Goal: Transaction & Acquisition: Download file/media

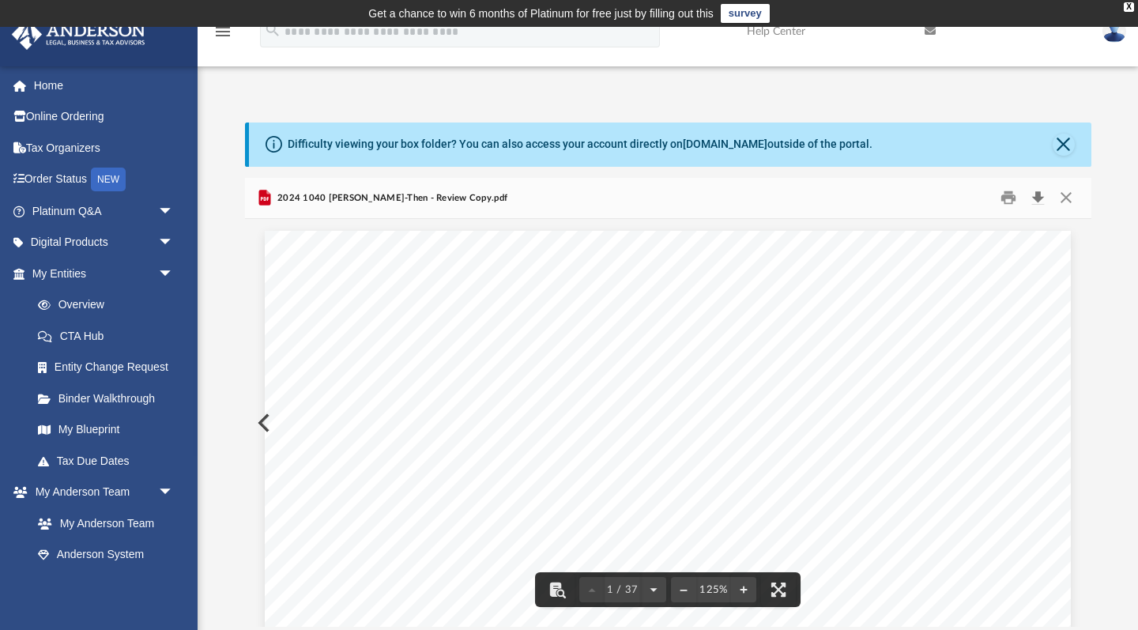
click at [940, 204] on button "Download" at bounding box center [1038, 198] width 28 height 25
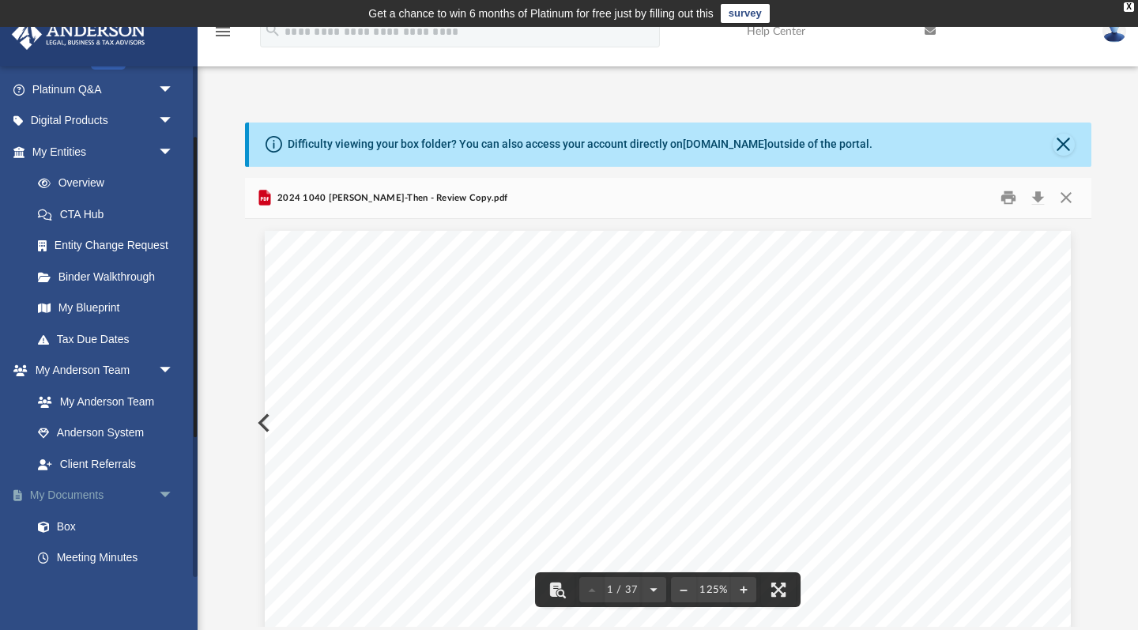
scroll to position [162, 0]
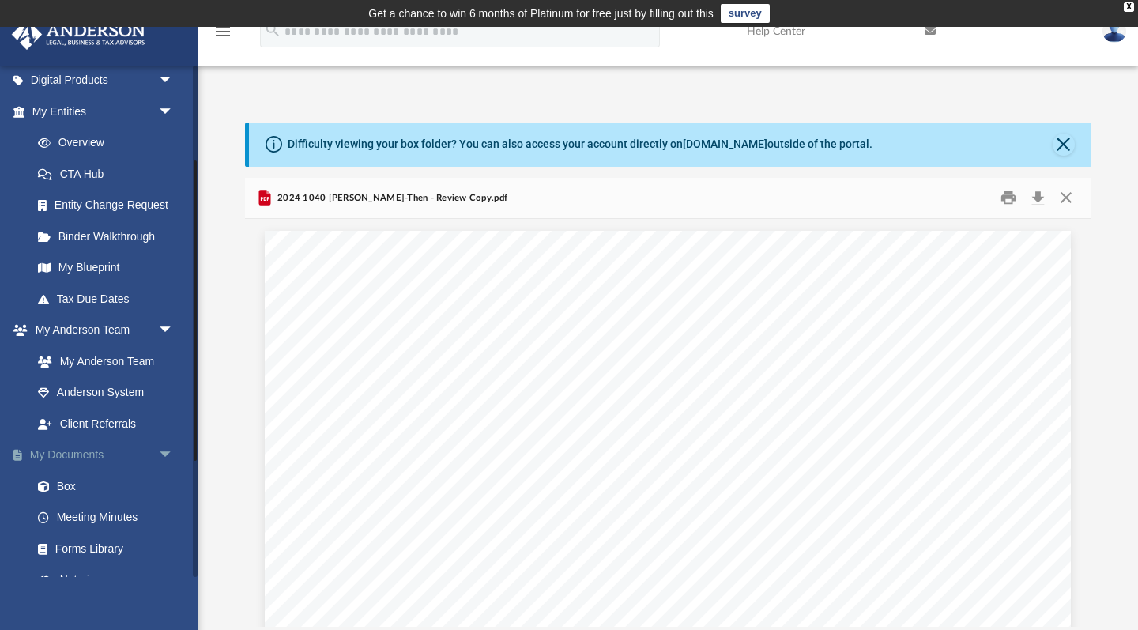
click at [58, 458] on link "My Documents arrow_drop_down" at bounding box center [104, 455] width 187 height 32
click at [60, 473] on link "Box" at bounding box center [109, 486] width 175 height 32
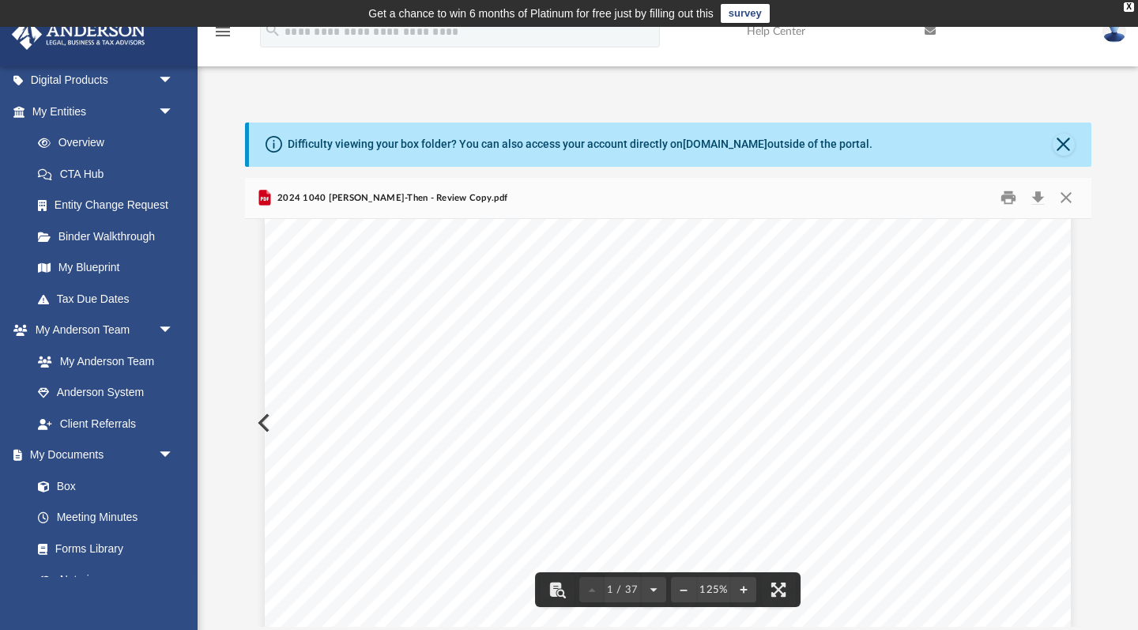
scroll to position [100, 2]
click at [940, 143] on button "Close" at bounding box center [1064, 145] width 22 height 22
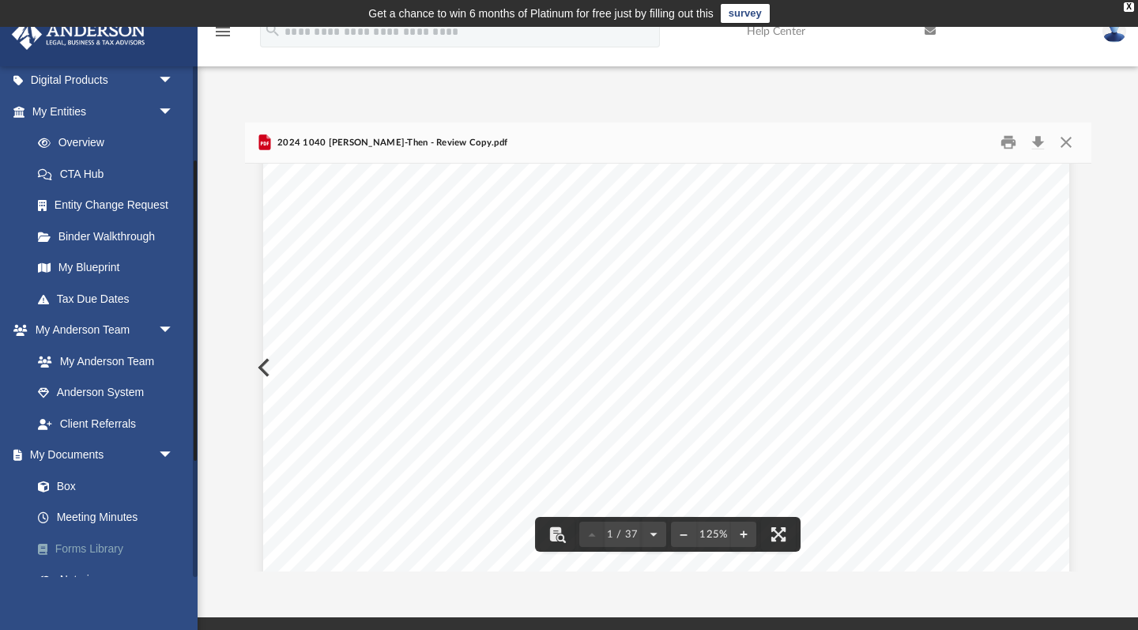
click at [77, 533] on link "Forms Library" at bounding box center [109, 549] width 175 height 32
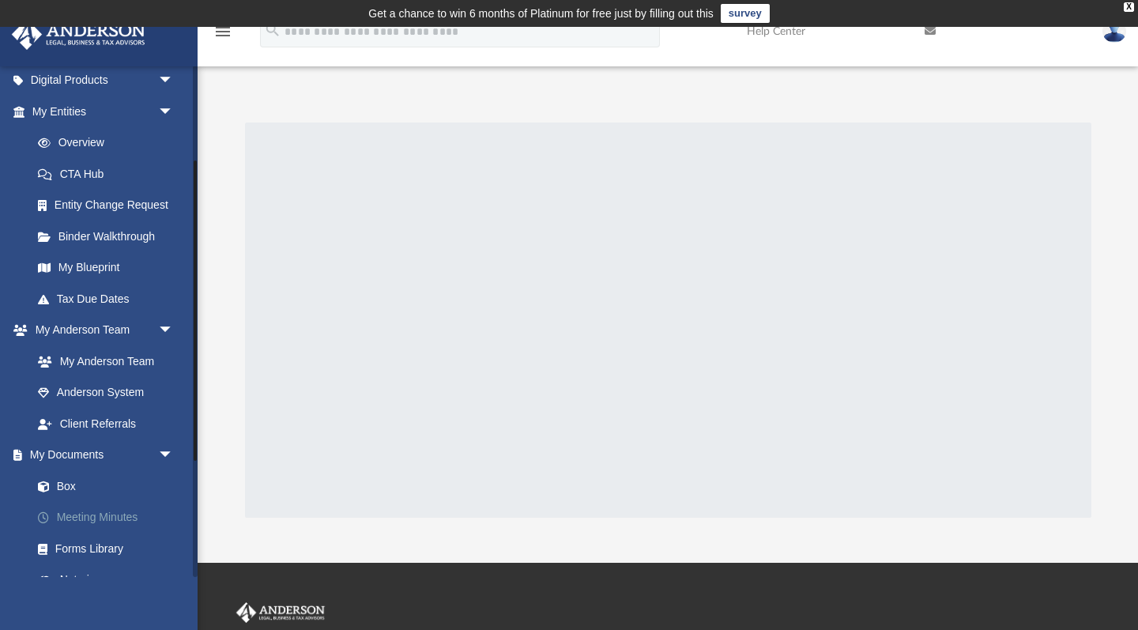
click at [75, 507] on link "Meeting Minutes" at bounding box center [109, 518] width 175 height 32
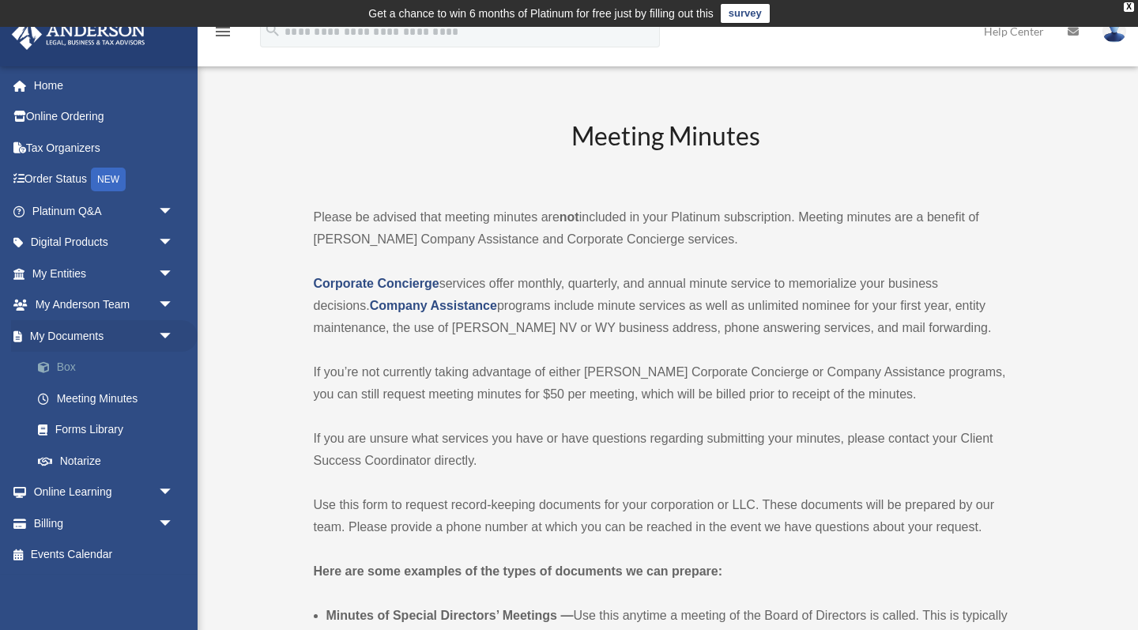
click at [66, 366] on link "Box" at bounding box center [109, 368] width 175 height 32
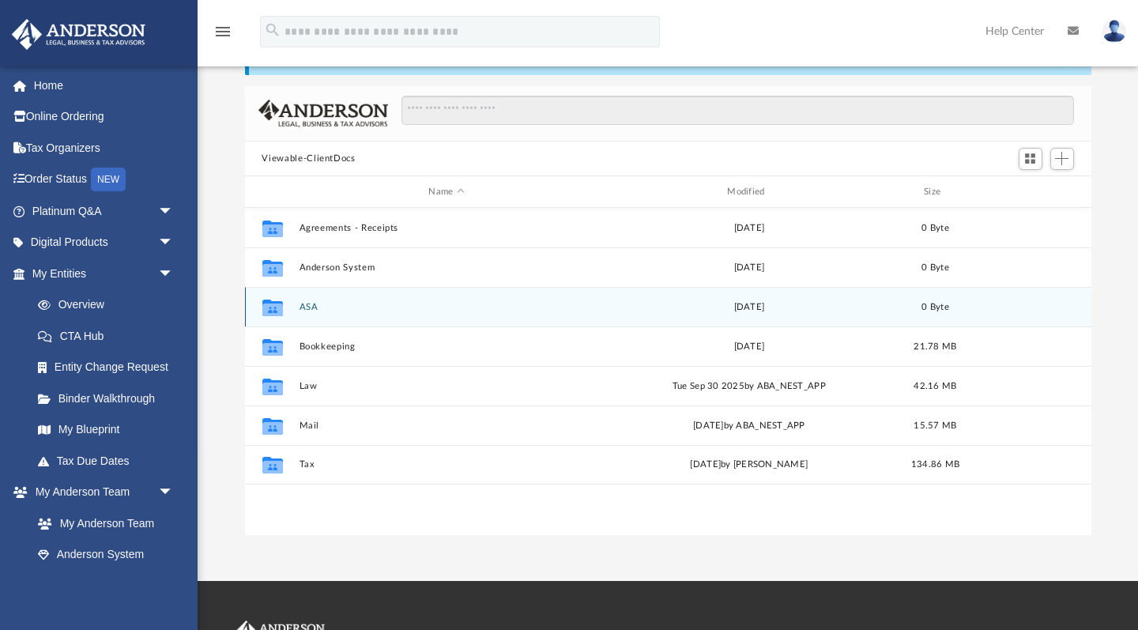
scroll to position [92, 0]
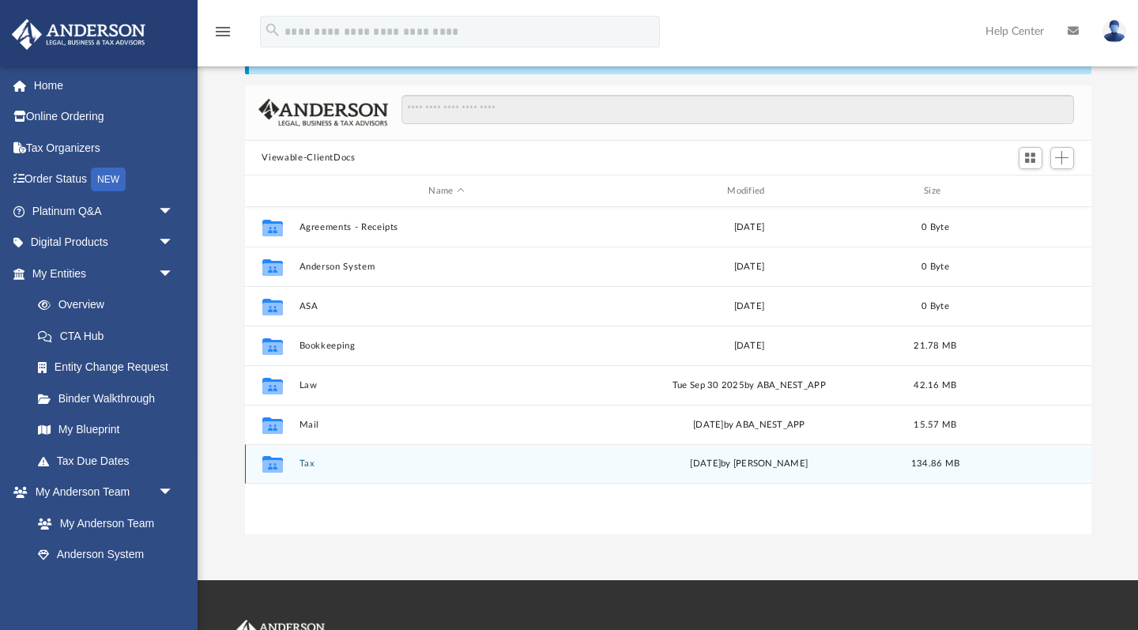
click at [296, 469] on div "Collaborated Folder Tax [DATE] by [PERSON_NAME] 134.86 MB" at bounding box center [668, 464] width 846 height 40
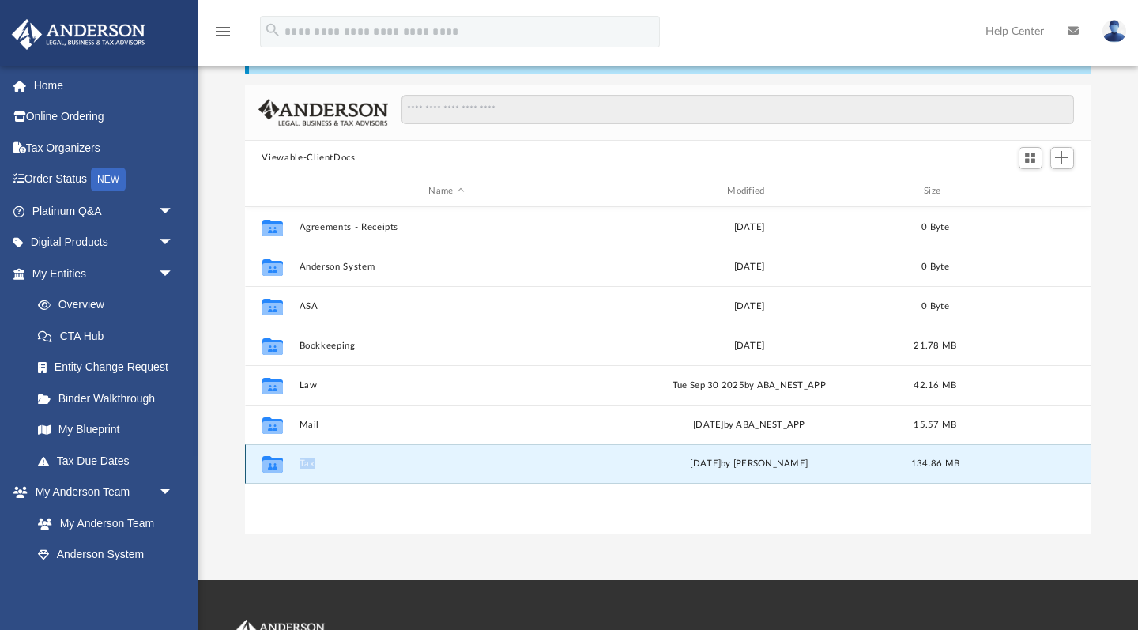
click at [296, 469] on div "Collaborated Folder Tax [DATE] by [PERSON_NAME] 134.86 MB" at bounding box center [668, 464] width 846 height 40
click at [268, 465] on icon "grid" at bounding box center [272, 466] width 21 height 13
click at [303, 464] on button "Tax" at bounding box center [447, 464] width 296 height 10
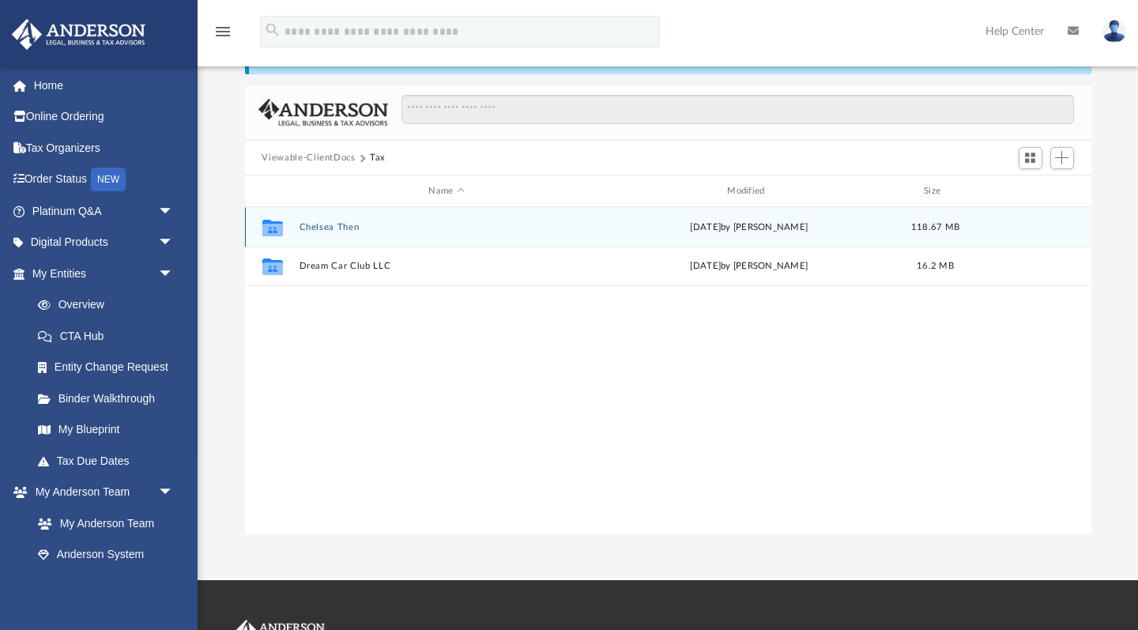
click at [351, 231] on button "Chelsea Then" at bounding box center [447, 227] width 296 height 10
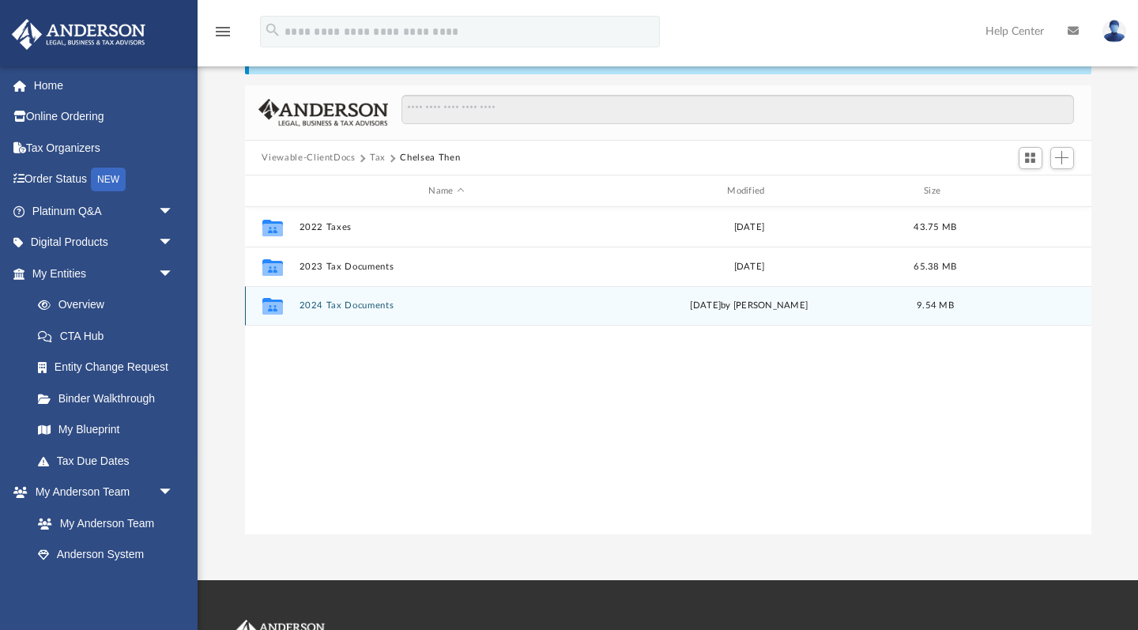
click at [340, 304] on button "2024 Tax Documents" at bounding box center [447, 306] width 296 height 10
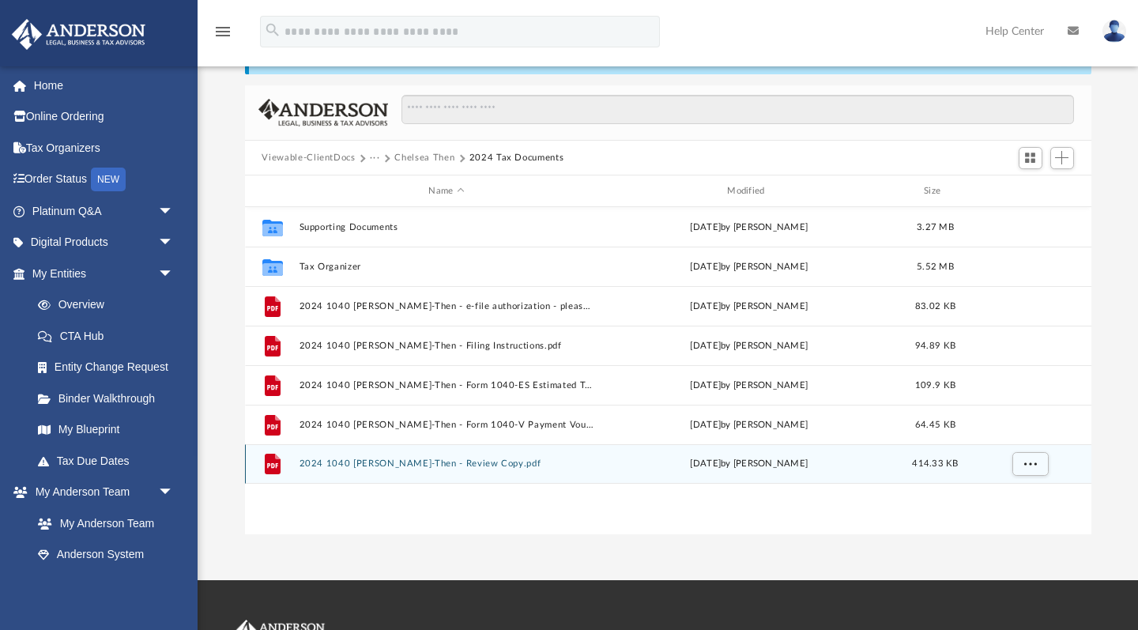
click at [401, 466] on button "2024 1040 [PERSON_NAME]-Then - Review Copy.pdf" at bounding box center [447, 464] width 296 height 10
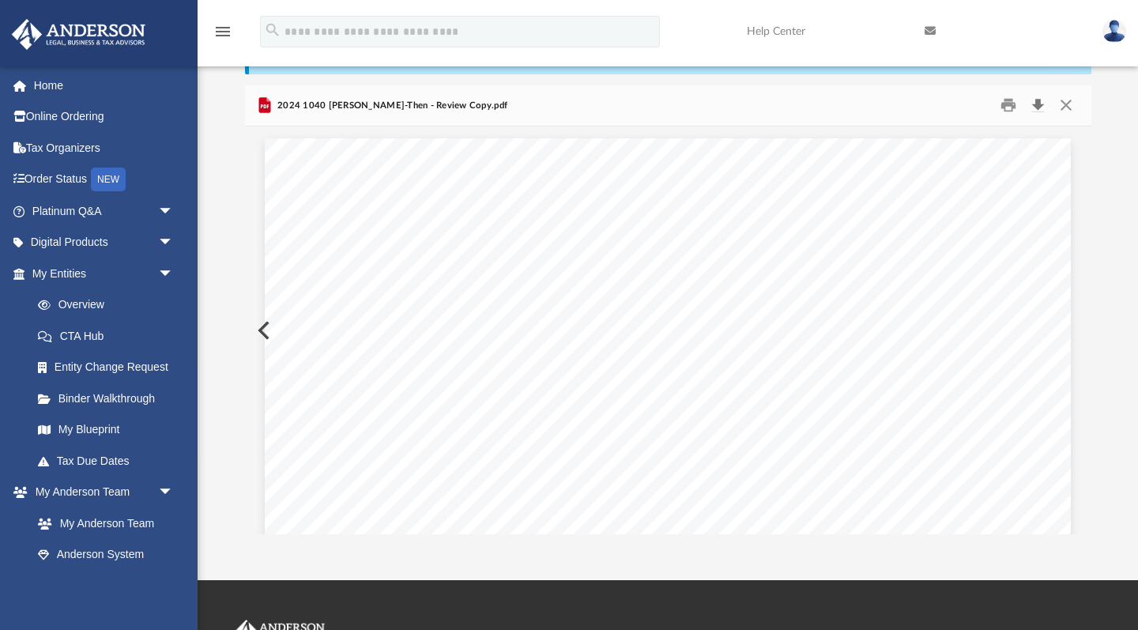
click at [1038, 107] on button "Download" at bounding box center [1038, 105] width 28 height 25
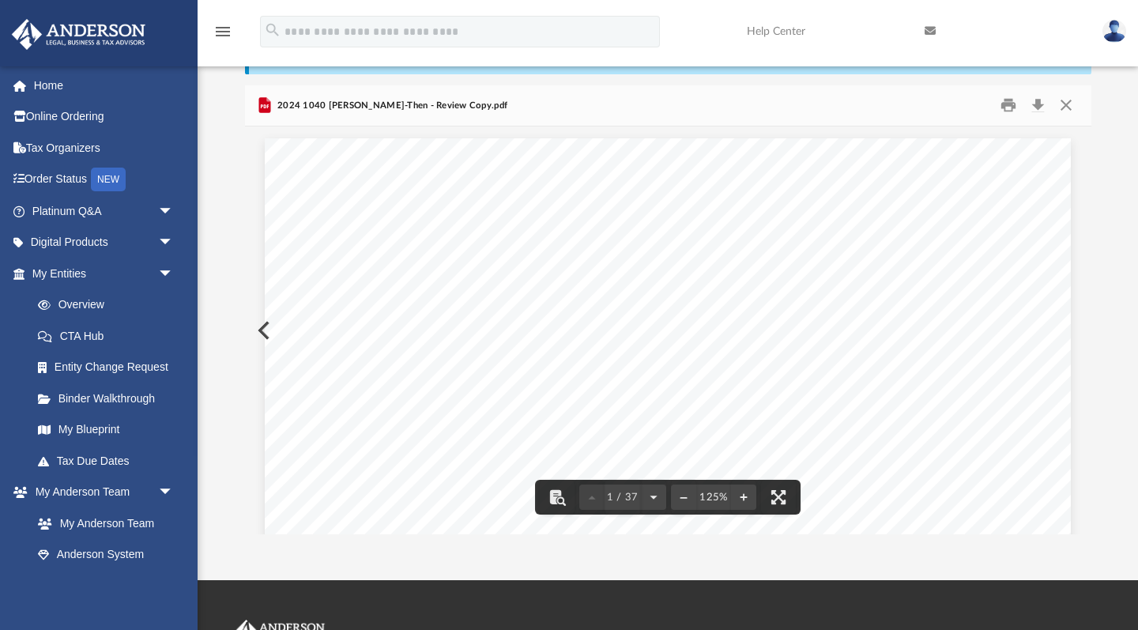
click at [1101, 189] on div "Difficulty viewing your box folder? You can also access your account directly o…" at bounding box center [668, 282] width 940 height 505
click at [1069, 107] on button "Close" at bounding box center [1066, 105] width 28 height 25
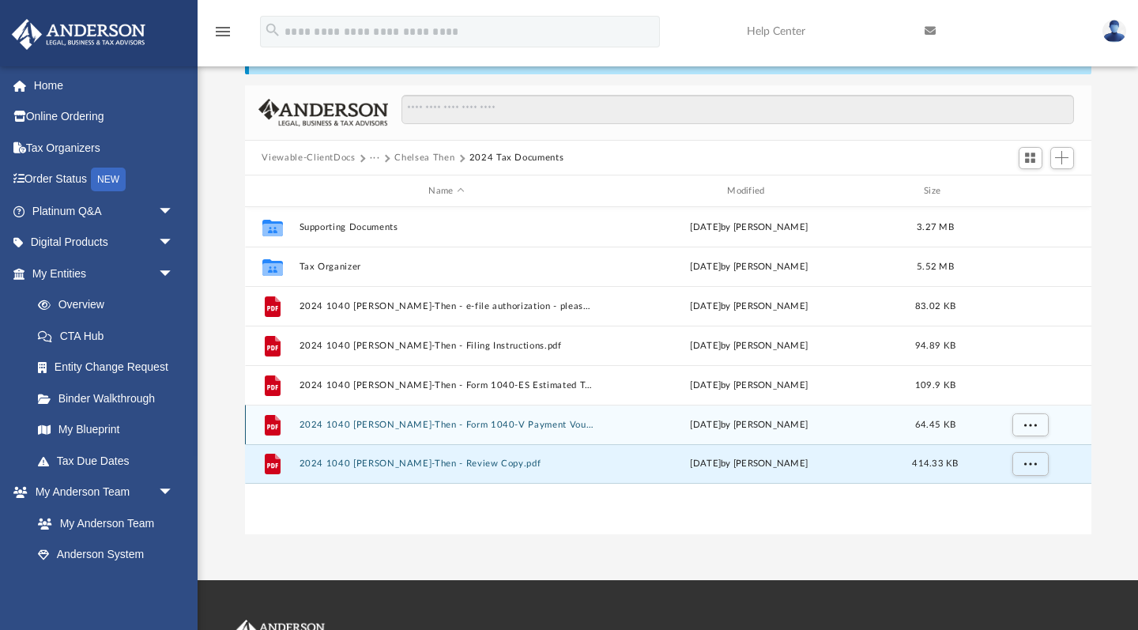
click at [422, 423] on button "2024 1040 [PERSON_NAME]-Then - Form 1040-V Payment Voucher.pdf" at bounding box center [447, 425] width 296 height 10
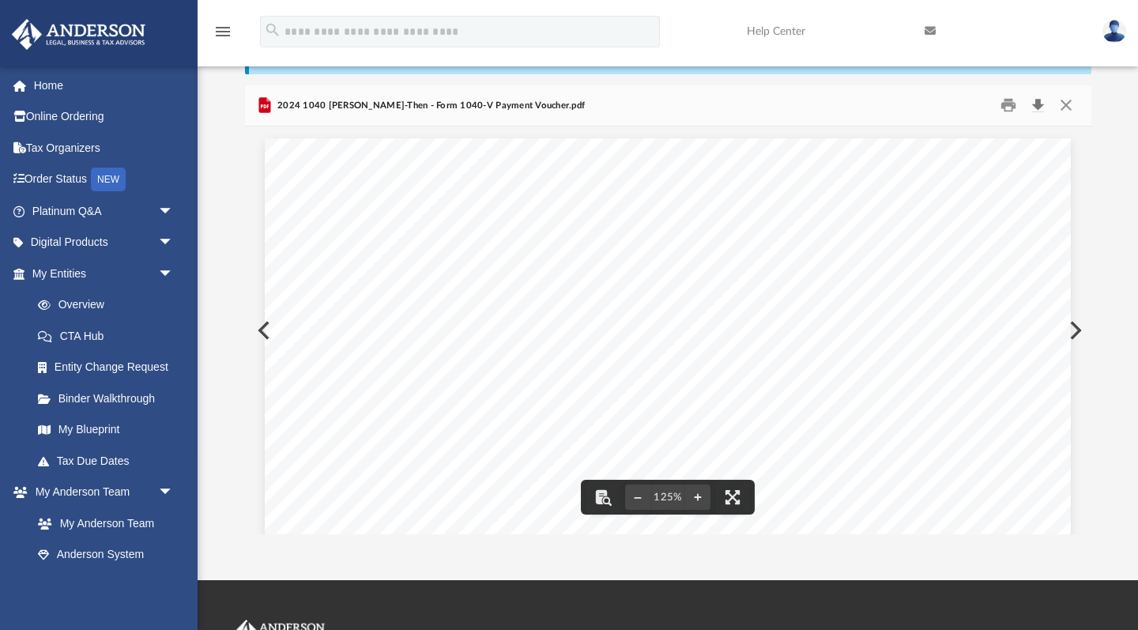
click at [1038, 102] on button "Download" at bounding box center [1038, 105] width 28 height 25
click at [1069, 106] on button "Close" at bounding box center [1066, 105] width 28 height 25
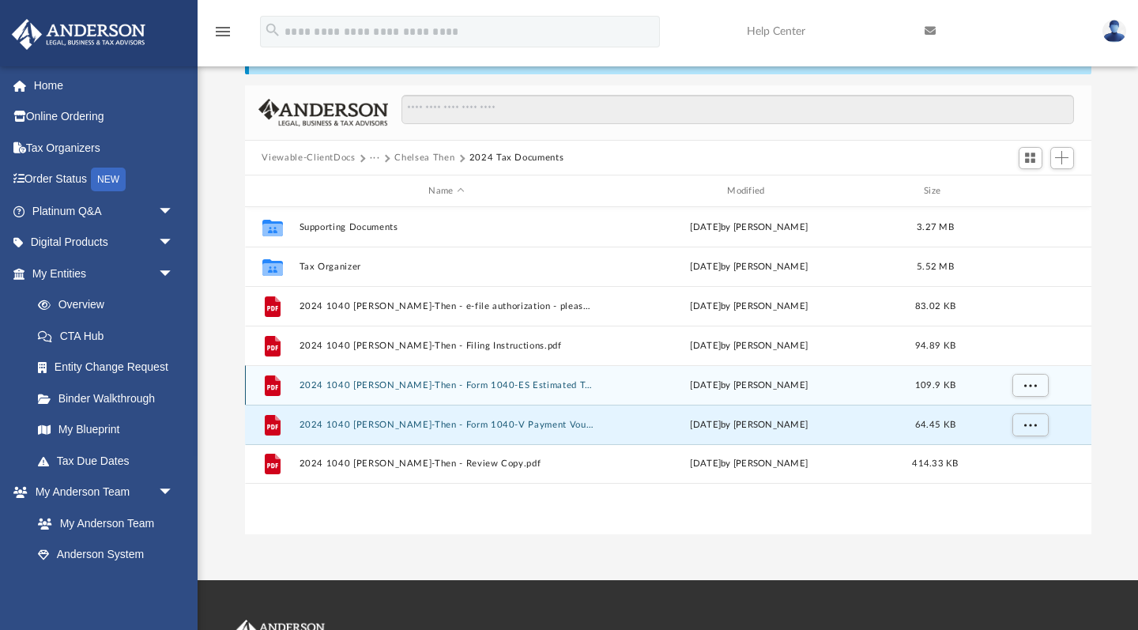
click at [424, 385] on button "2024 1040 [PERSON_NAME]-Then - Form 1040-ES Estimated Tax Payment.pdf" at bounding box center [447, 385] width 296 height 10
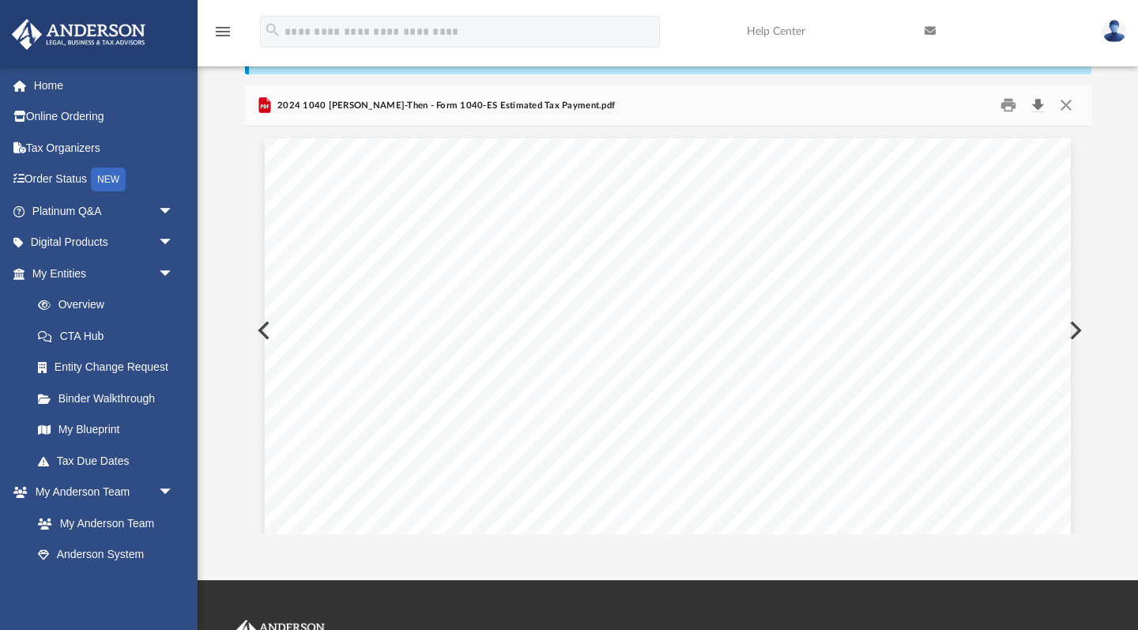
click at [1038, 107] on button "Download" at bounding box center [1038, 105] width 28 height 25
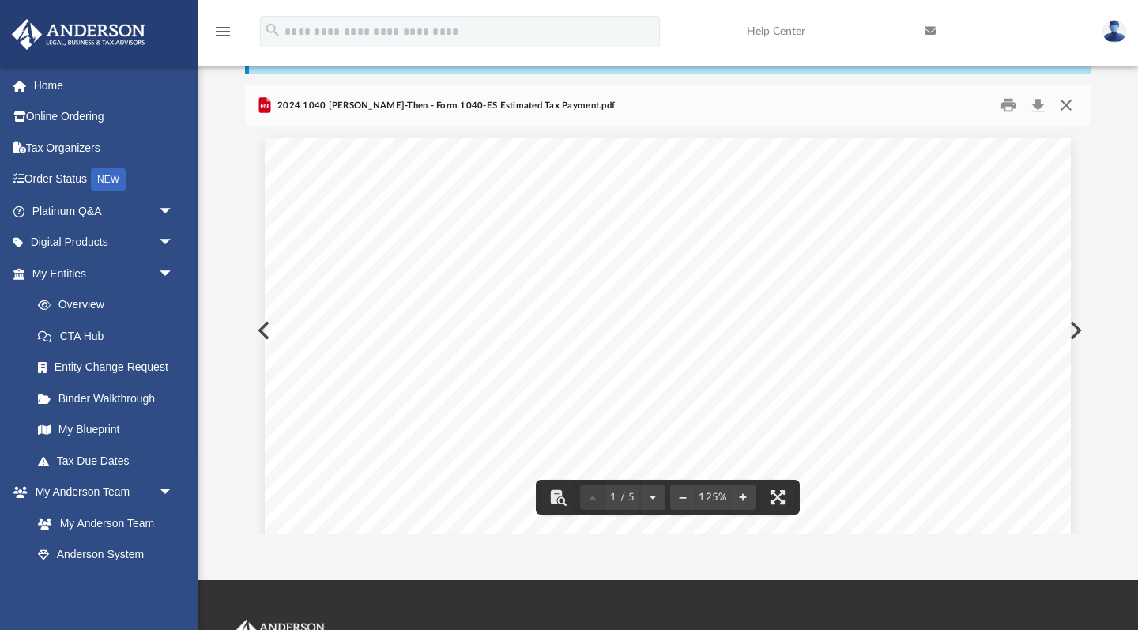
click at [1069, 104] on button "Close" at bounding box center [1066, 105] width 28 height 25
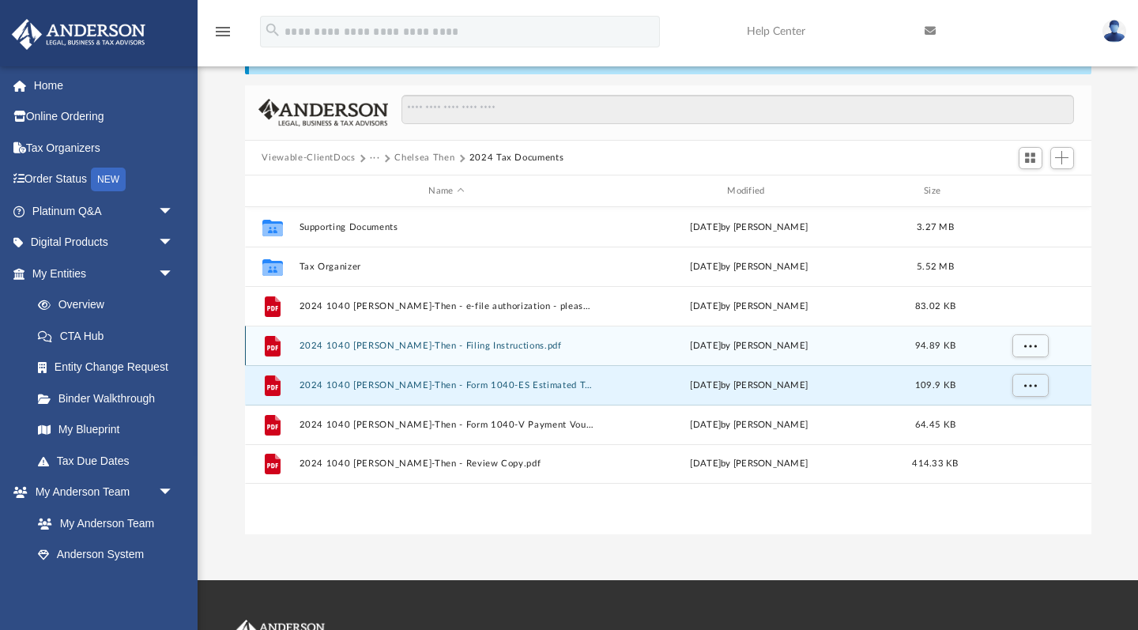
click at [381, 346] on button "2024 1040 [PERSON_NAME]-Then - Filing Instructions.pdf" at bounding box center [447, 346] width 296 height 10
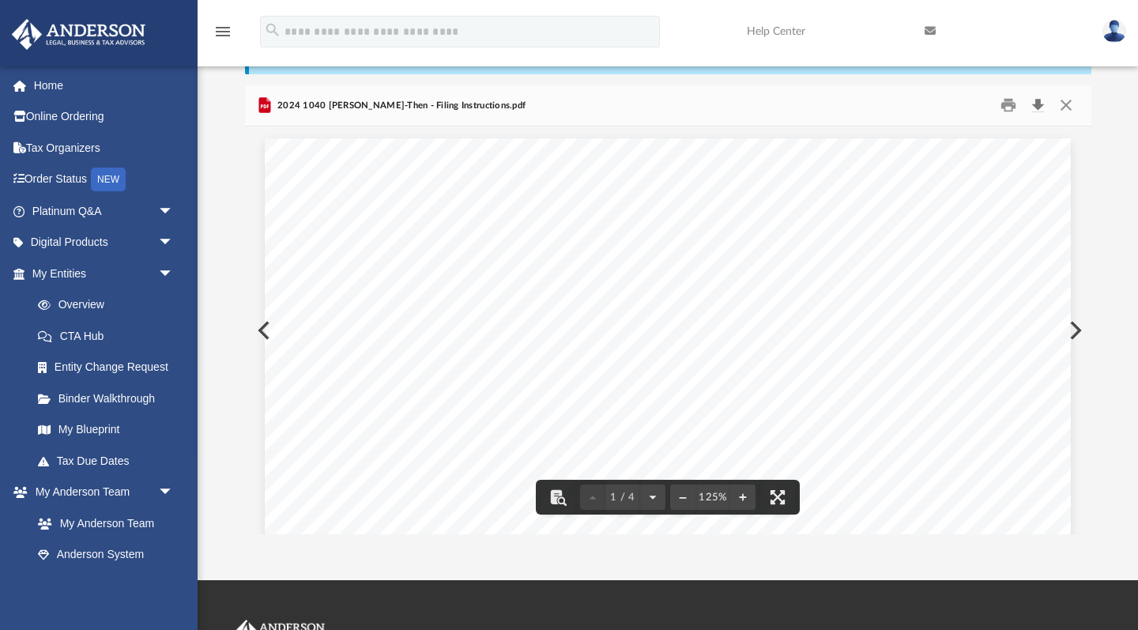
click at [1042, 105] on button "Download" at bounding box center [1038, 105] width 28 height 25
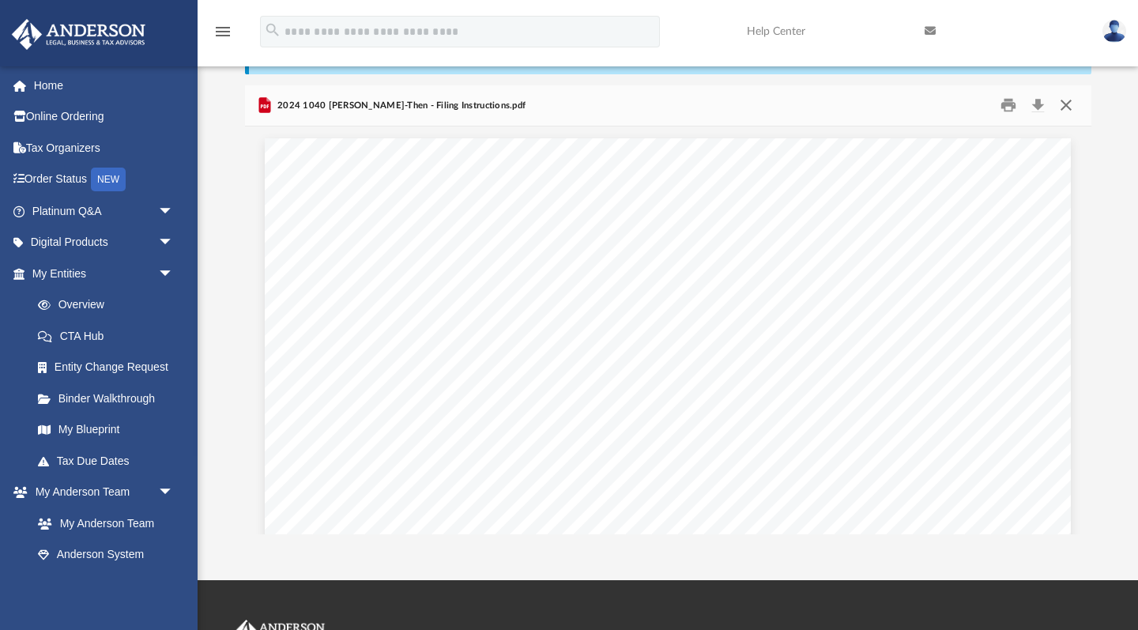
click at [1069, 107] on button "Close" at bounding box center [1066, 105] width 28 height 25
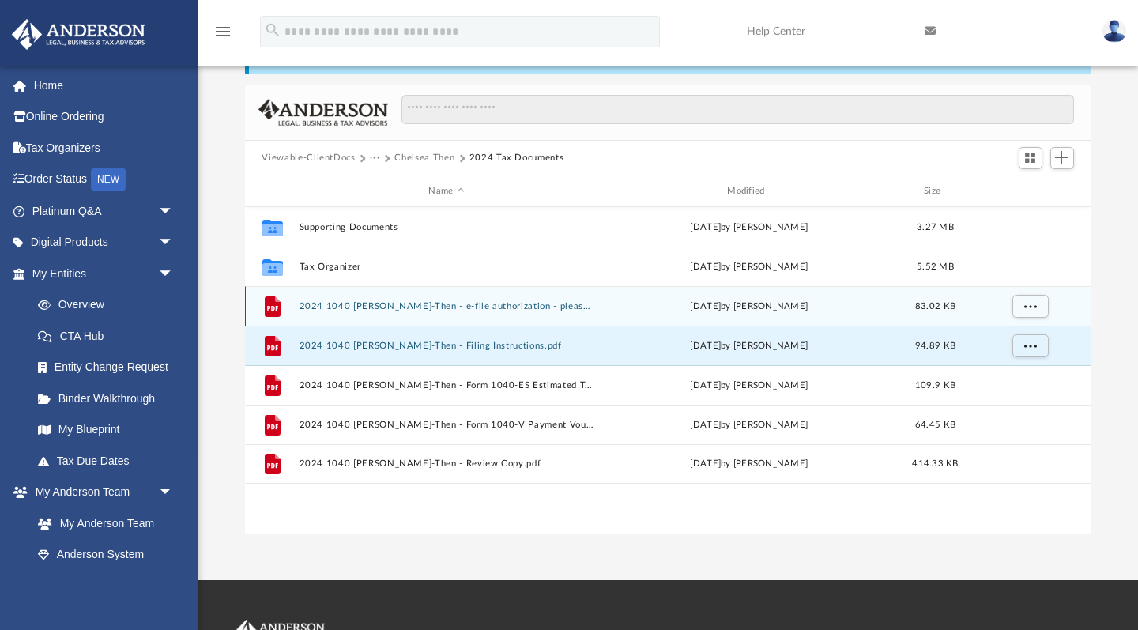
click at [521, 308] on button "2024 1040 [PERSON_NAME]-Then - e-file authorization - please sign.pdf" at bounding box center [447, 306] width 296 height 10
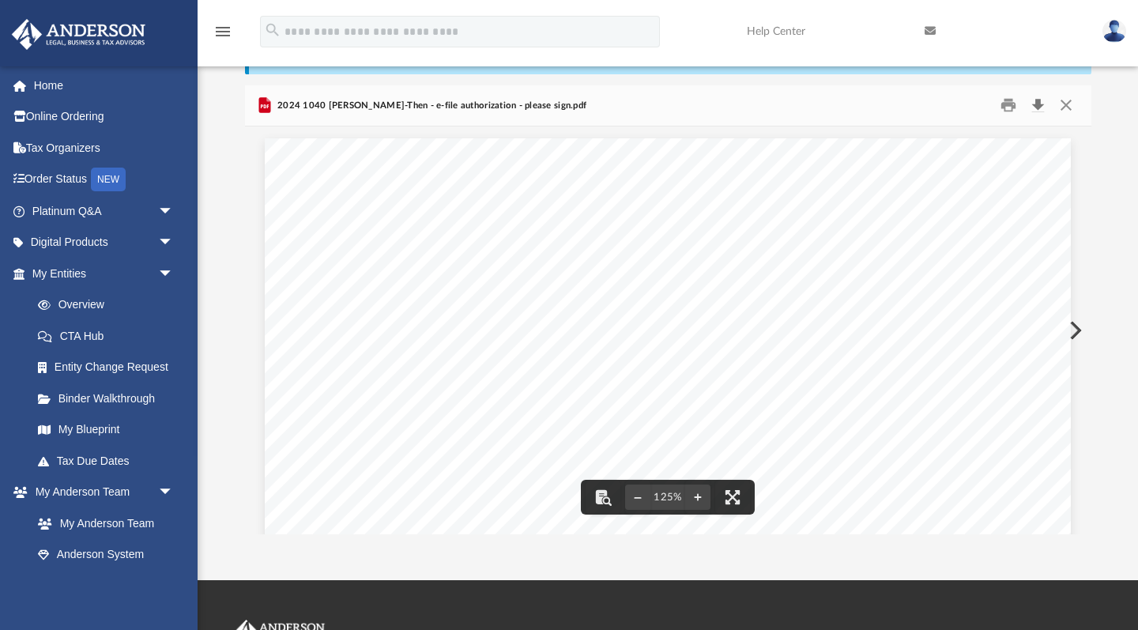
click at [1038, 107] on button "Download" at bounding box center [1038, 105] width 28 height 25
click at [1061, 100] on button "Close" at bounding box center [1066, 105] width 28 height 25
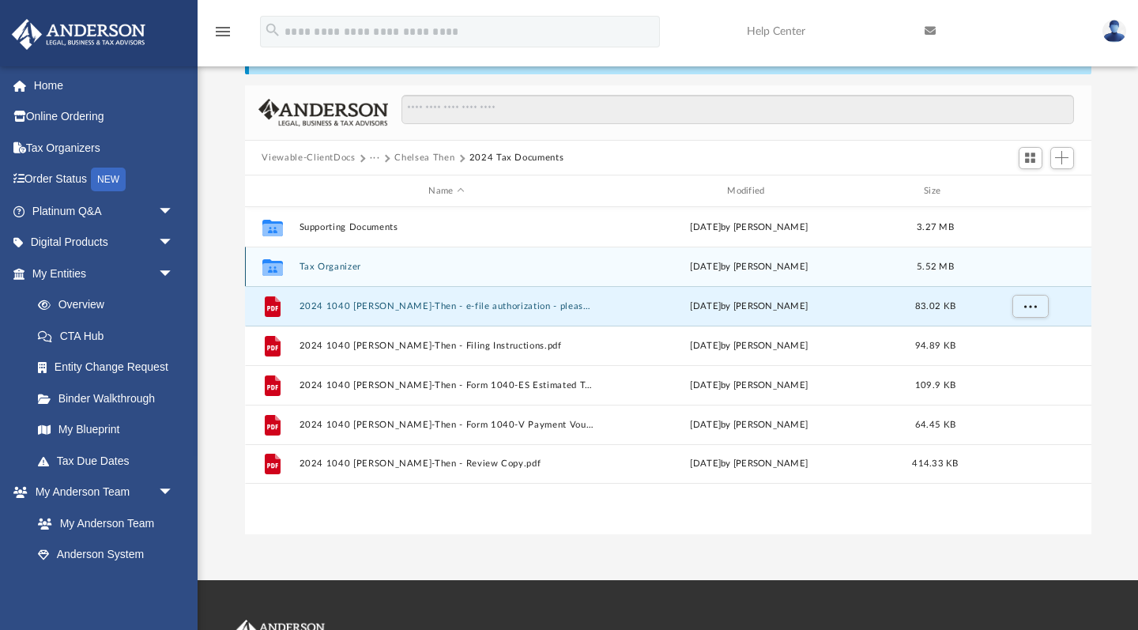
click at [353, 269] on button "Tax Organizer" at bounding box center [447, 267] width 296 height 10
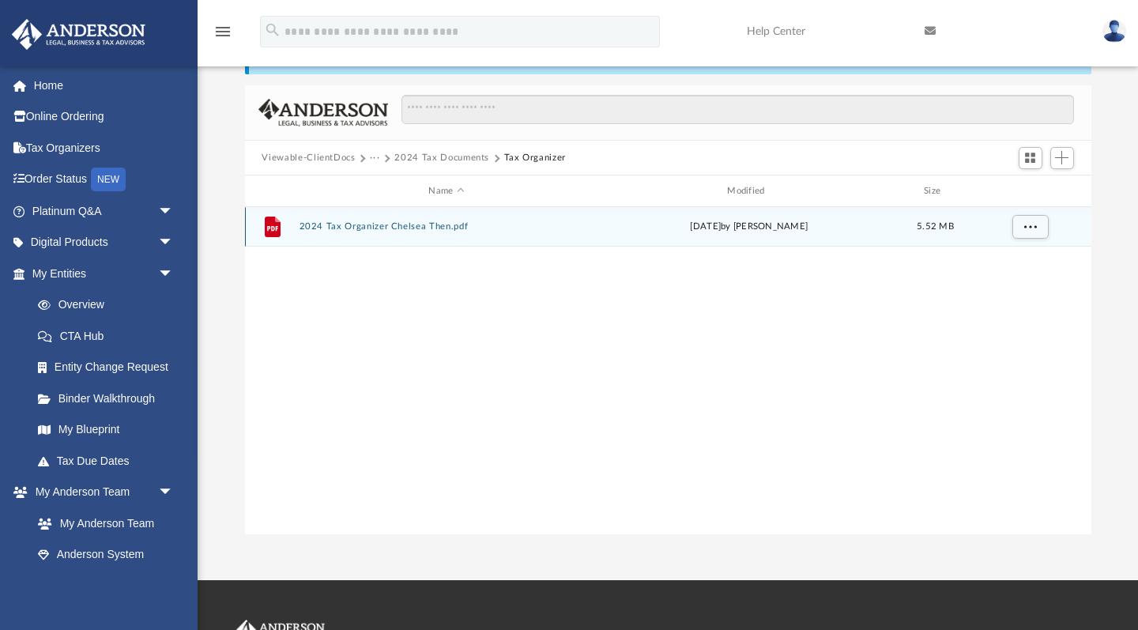
click at [428, 230] on button "2024 Tax Organizer Chelsea Then.pdf" at bounding box center [447, 227] width 296 height 10
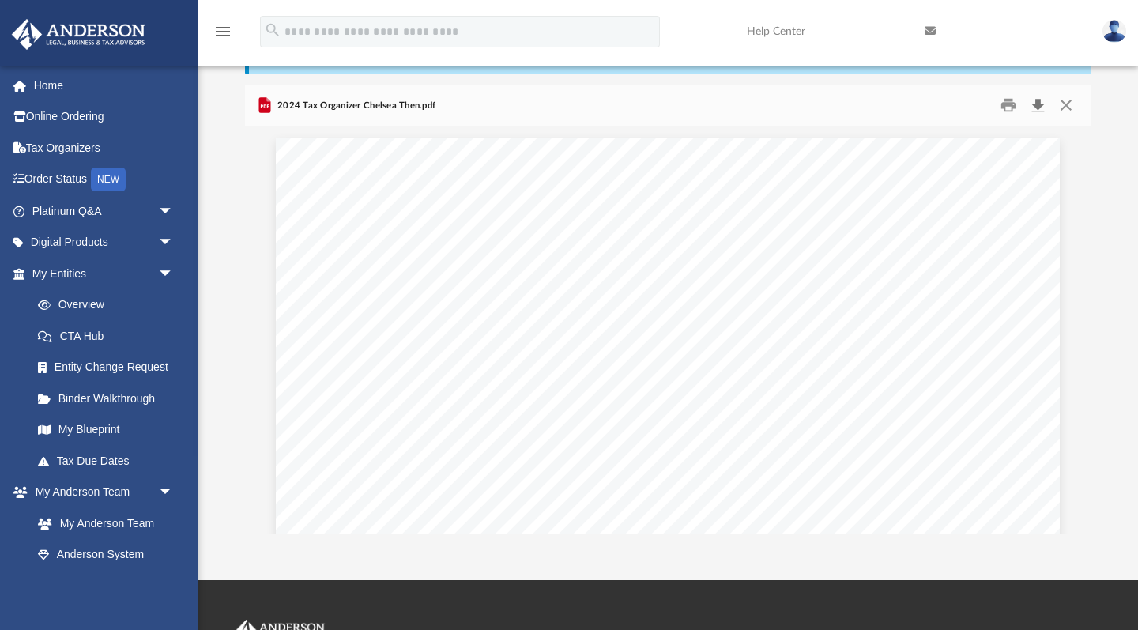
click at [1037, 107] on button "Download" at bounding box center [1038, 105] width 28 height 25
click at [1067, 104] on button "Close" at bounding box center [1066, 105] width 28 height 25
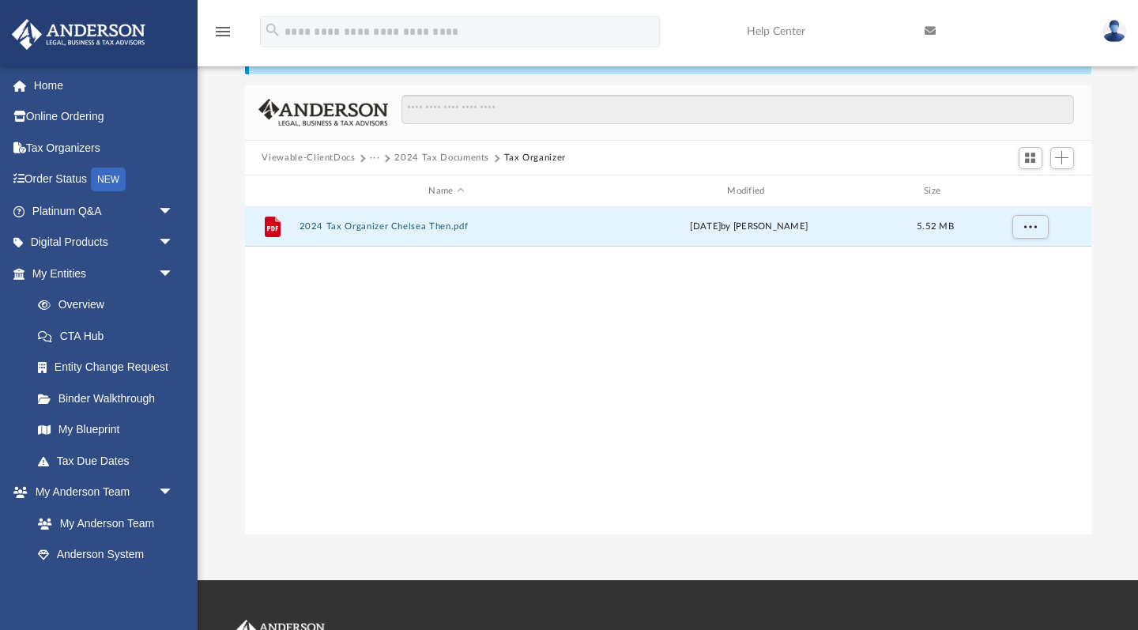
click at [465, 159] on button "2024 Tax Documents" at bounding box center [441, 158] width 95 height 14
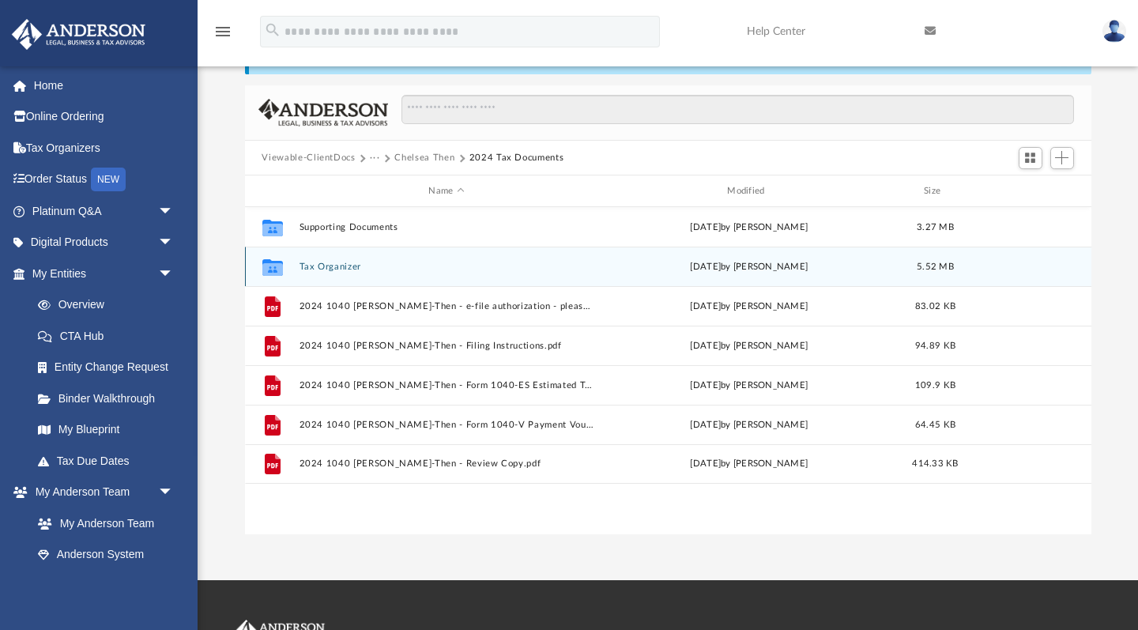
click at [335, 271] on button "Tax Organizer" at bounding box center [447, 267] width 296 height 10
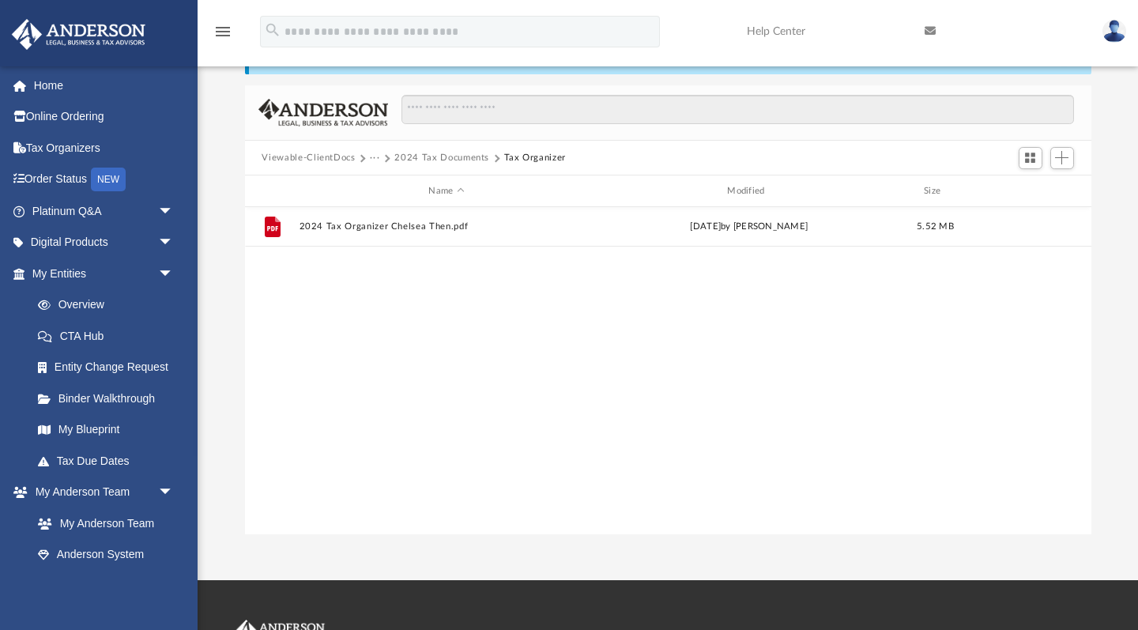
click at [466, 153] on button "2024 Tax Documents" at bounding box center [441, 158] width 95 height 14
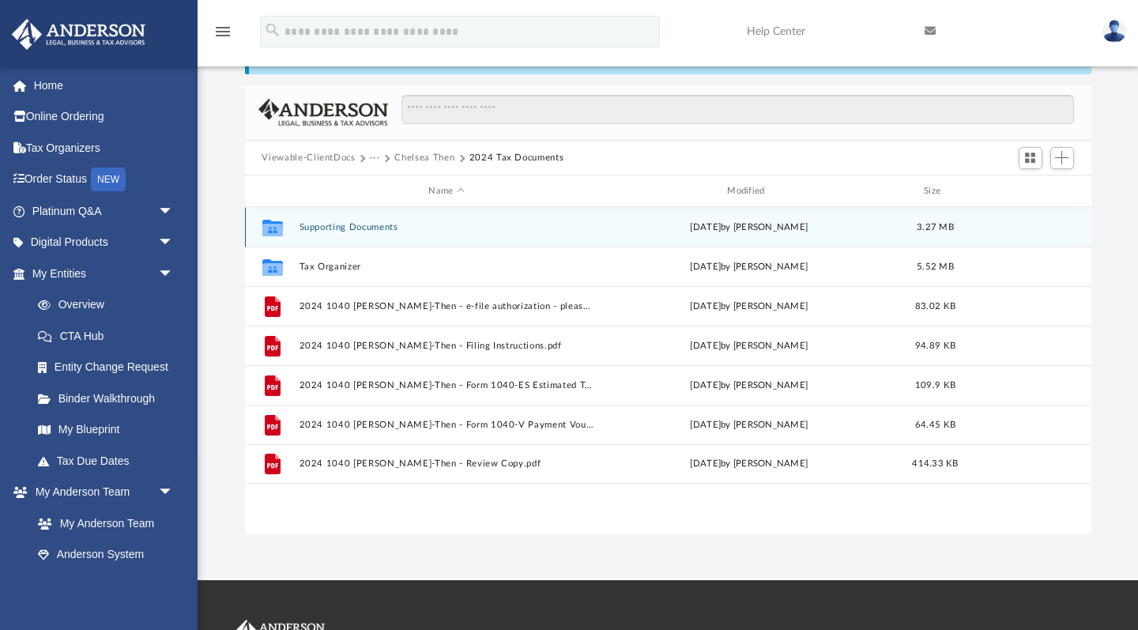
click at [350, 224] on button "Supporting Documents" at bounding box center [447, 227] width 296 height 10
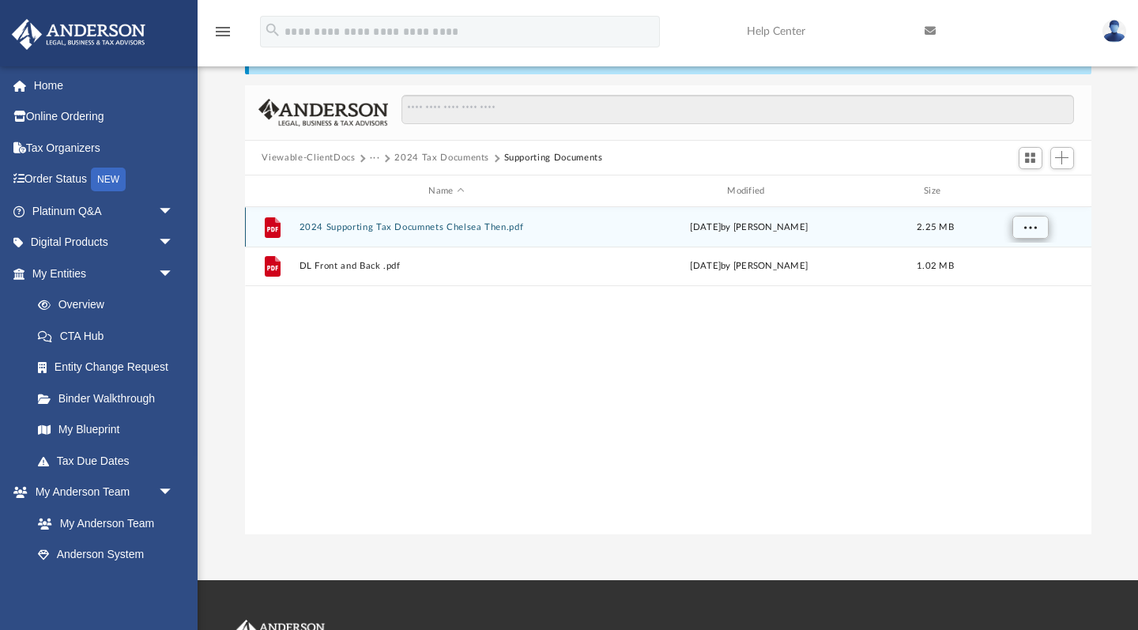
click at [1020, 229] on button "More options" at bounding box center [1030, 228] width 36 height 24
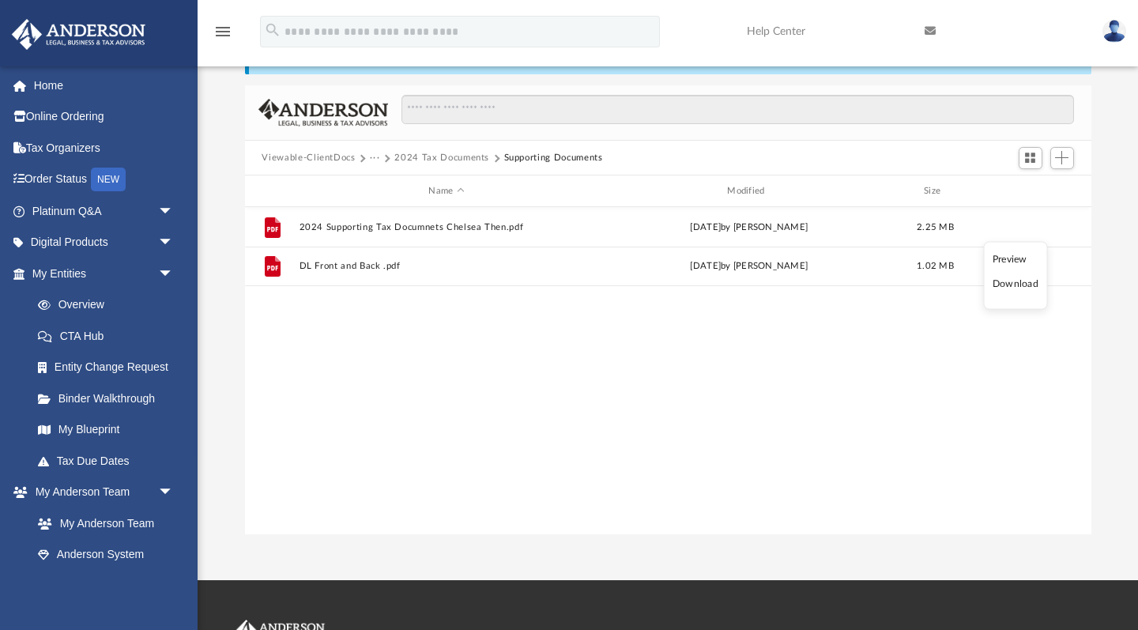
click at [1008, 283] on li "Download" at bounding box center [1016, 284] width 46 height 17
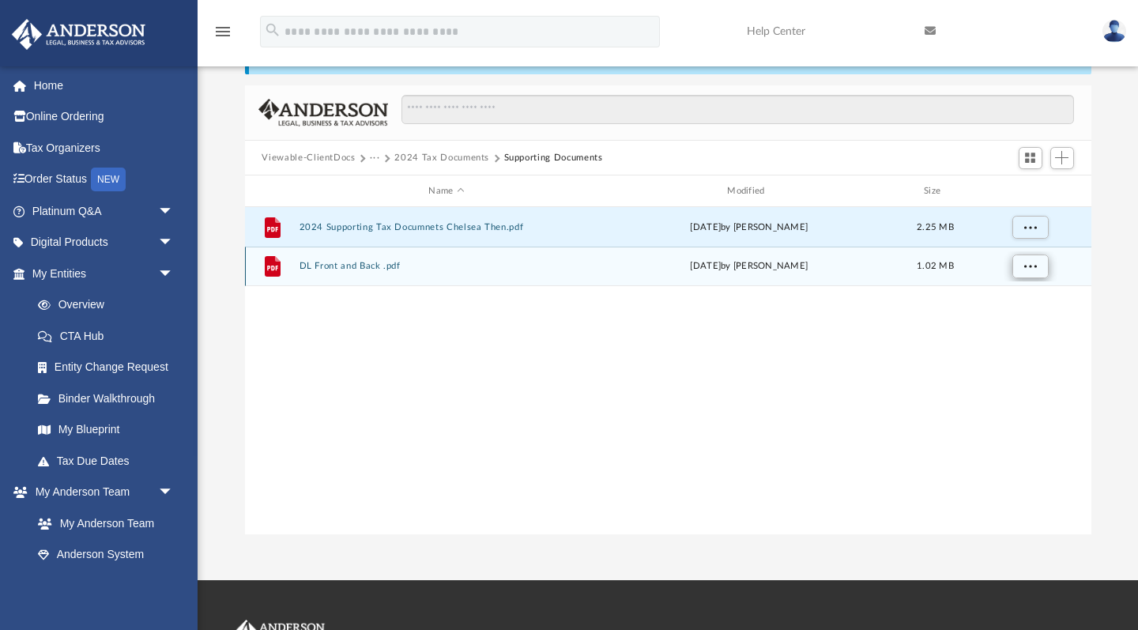
click at [1023, 263] on button "More options" at bounding box center [1030, 266] width 36 height 24
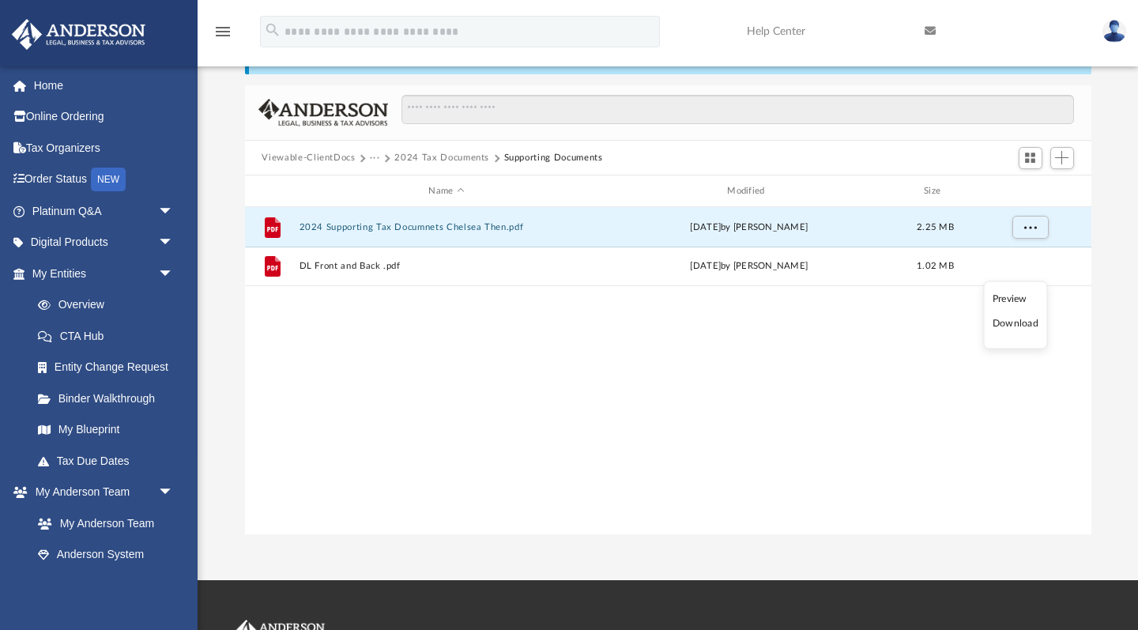
click at [1009, 322] on li "Download" at bounding box center [1016, 323] width 46 height 17
